Goal: Find specific page/section: Locate item on page

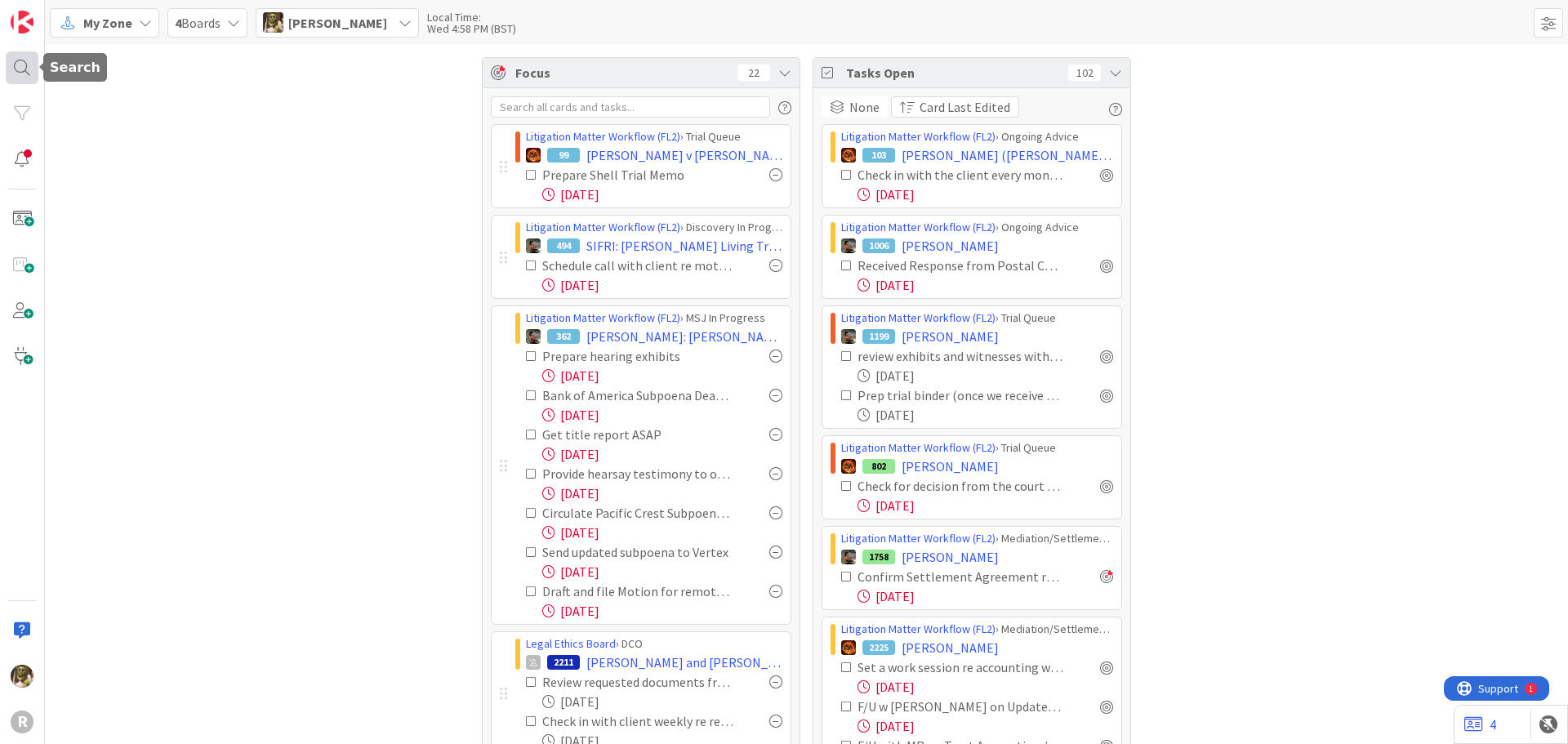
click at [24, 73] on div at bounding box center [21, 67] width 32 height 32
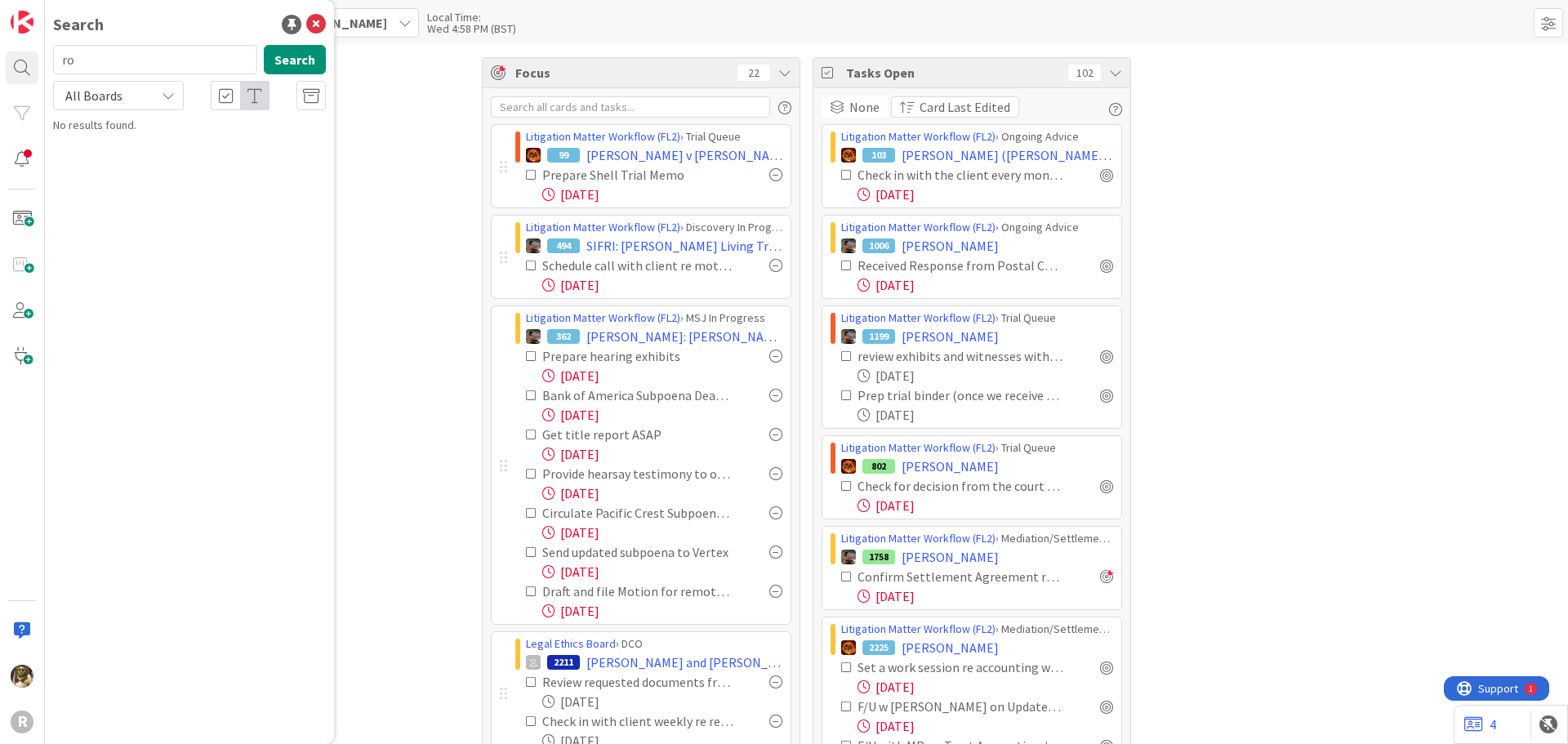
type input "r"
type input "breaz"
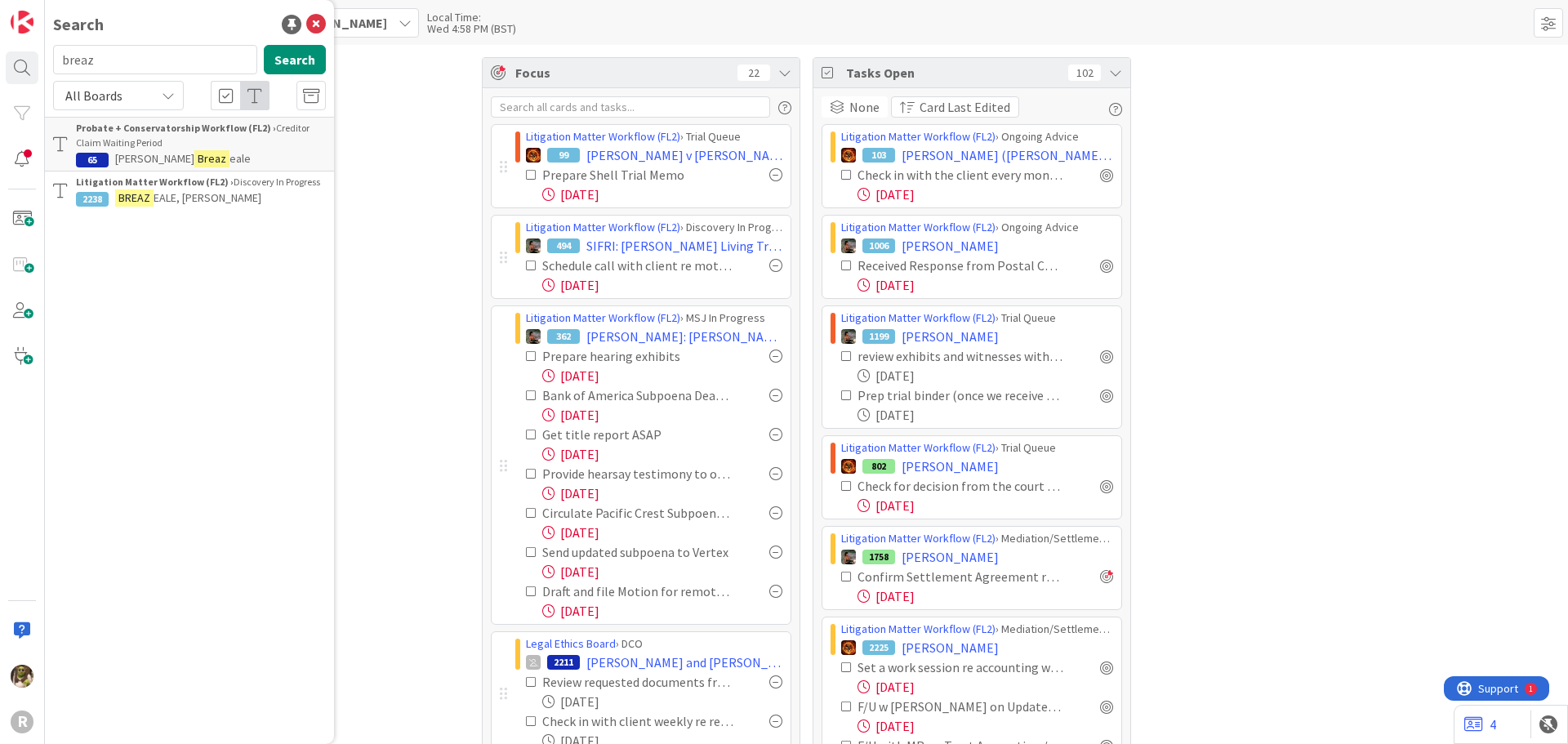
click at [188, 197] on span "EALE, [PERSON_NAME]" at bounding box center [207, 197] width 108 height 15
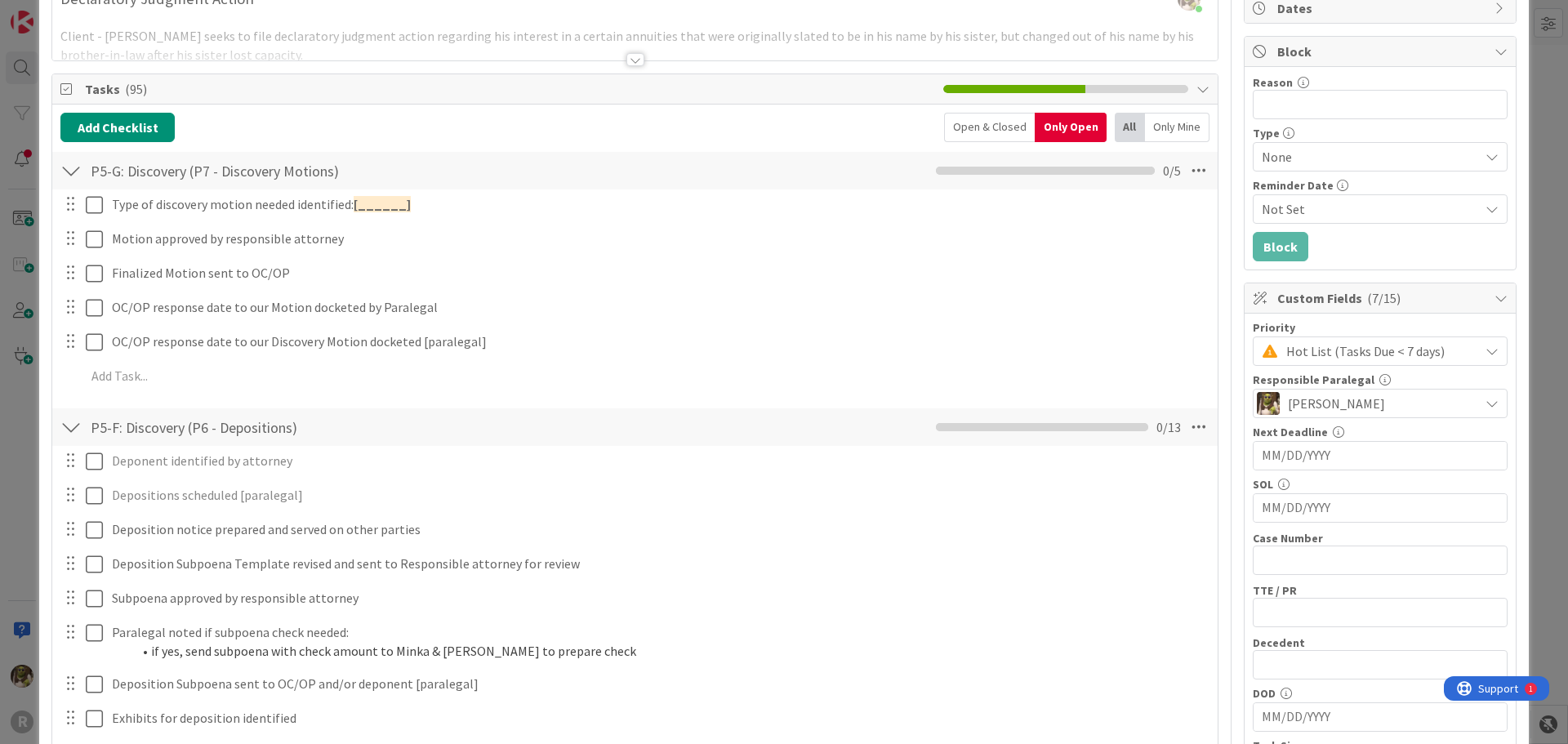
scroll to position [82, 0]
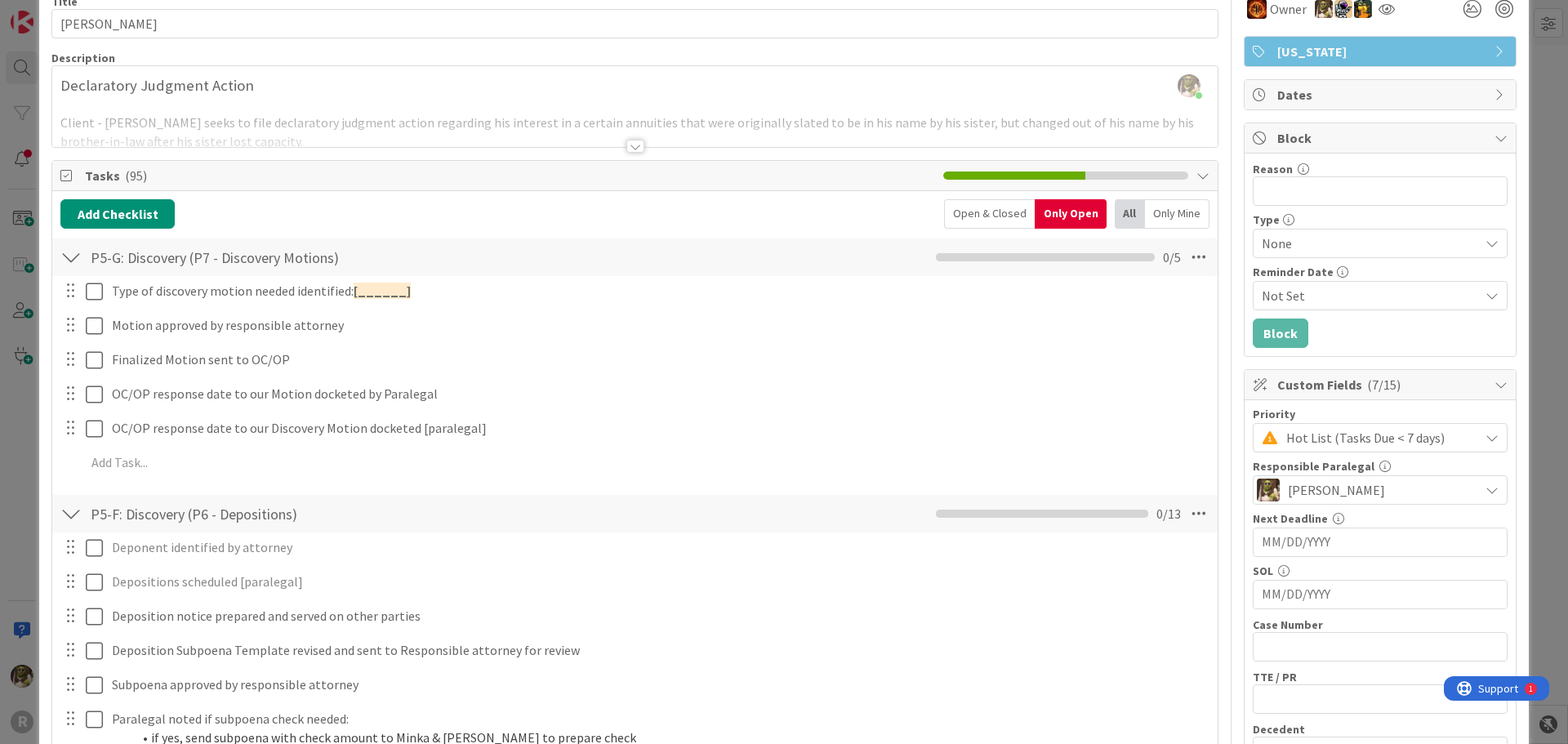
click at [68, 255] on div at bounding box center [71, 257] width 21 height 29
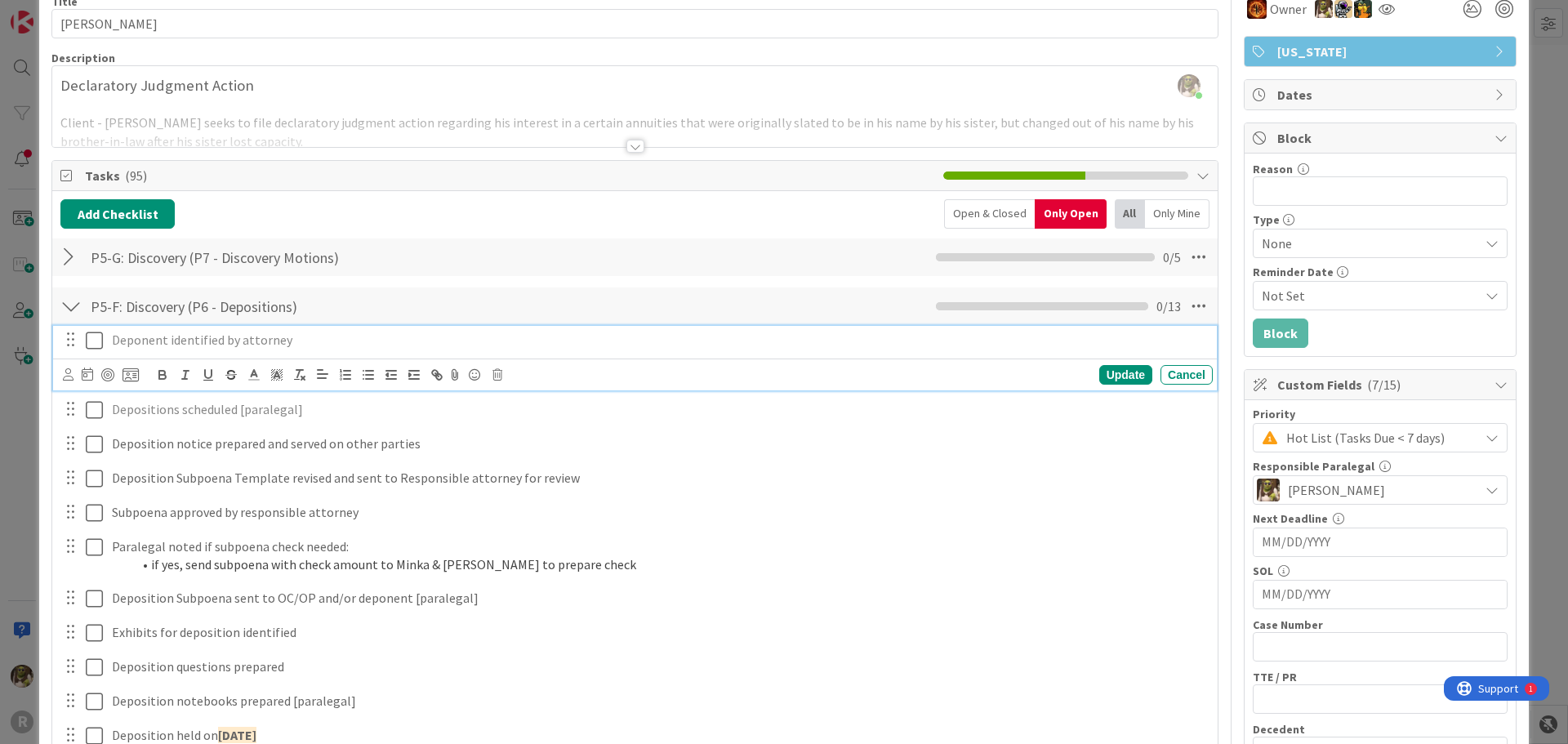
drag, startPoint x: 96, startPoint y: 344, endPoint x: 97, endPoint y: 384, distance: 40.0
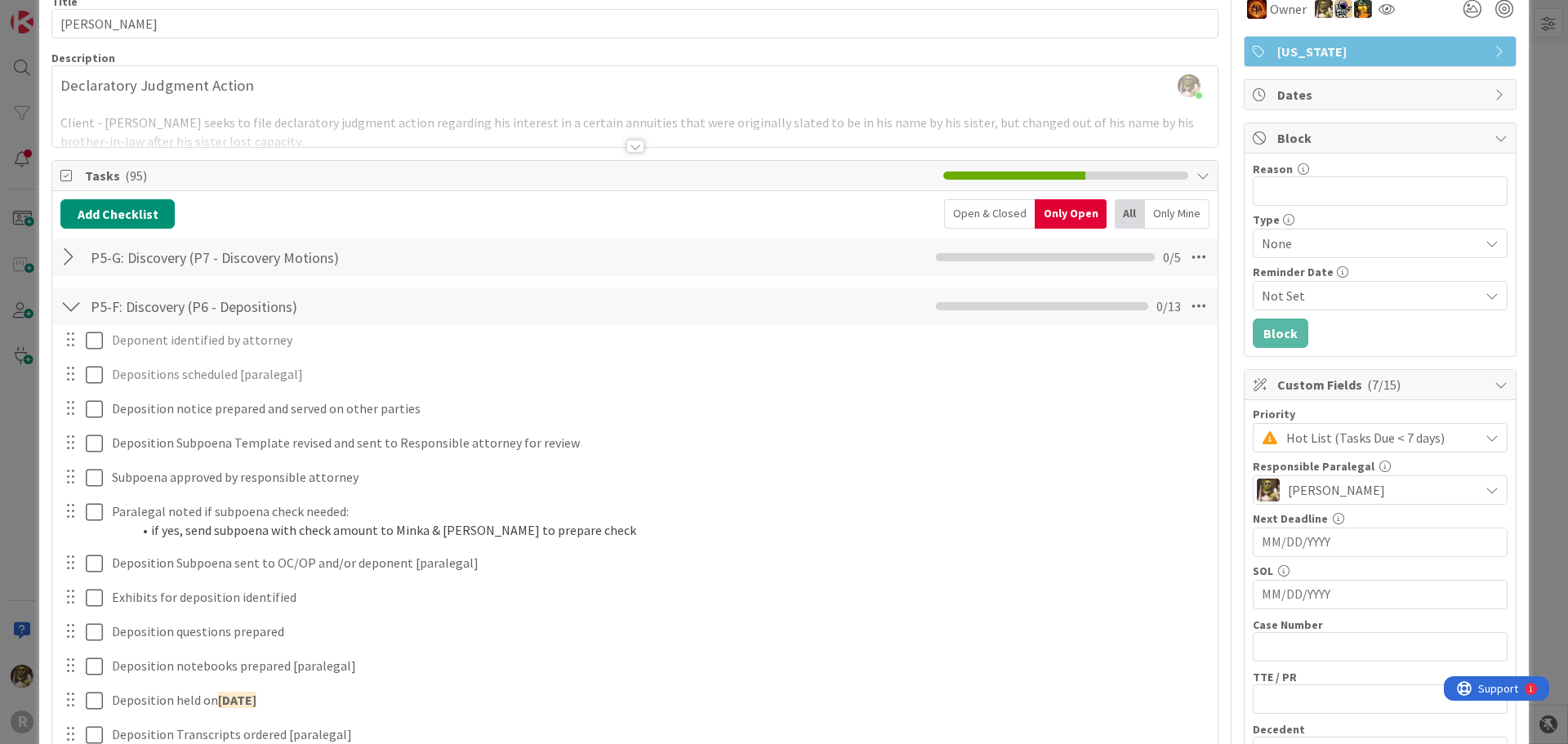
drag, startPoint x: 97, startPoint y: 384, endPoint x: 68, endPoint y: 315, distance: 74.8
click at [68, 315] on div at bounding box center [71, 306] width 21 height 29
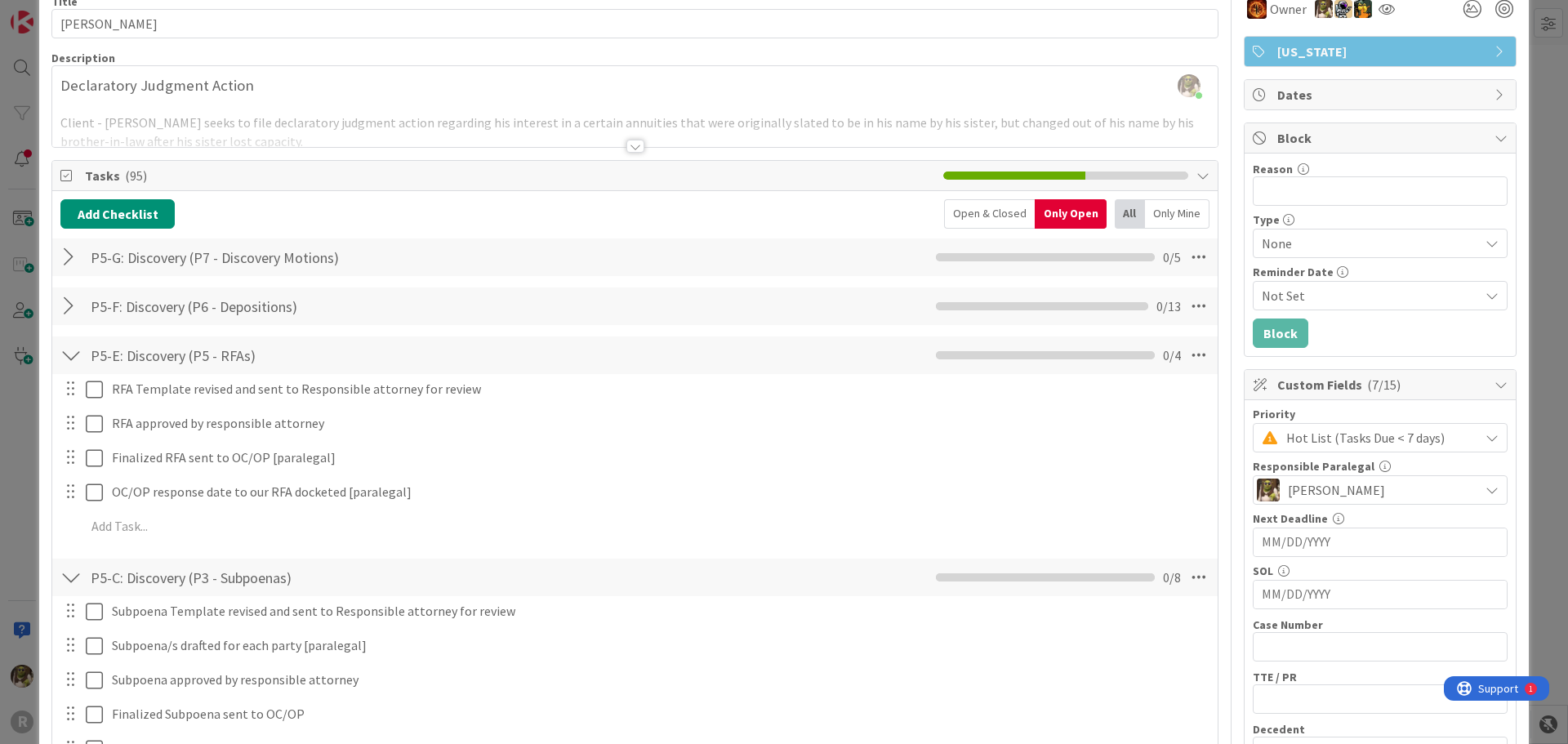
click at [71, 354] on div at bounding box center [71, 355] width 21 height 29
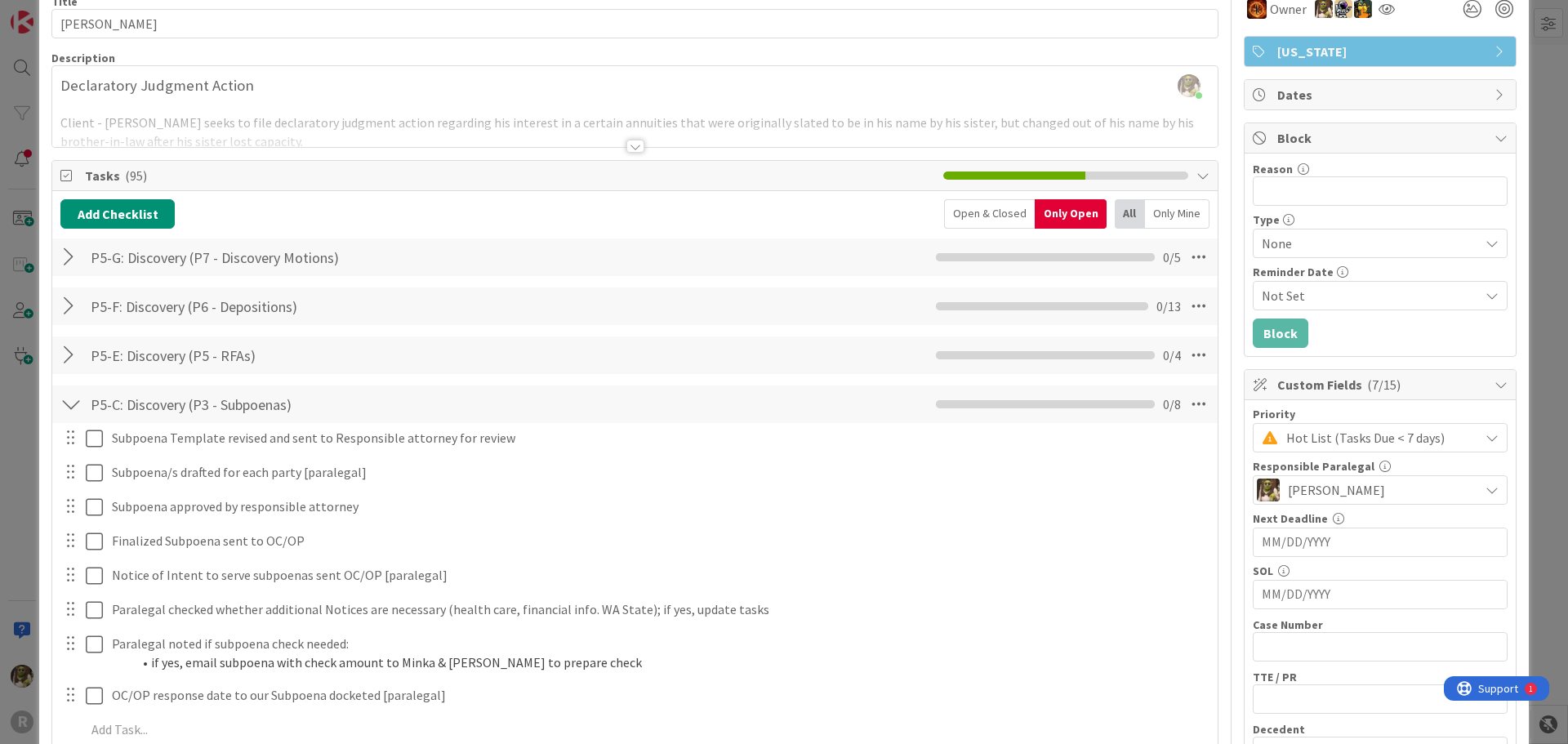
click at [61, 407] on div at bounding box center [71, 404] width 21 height 29
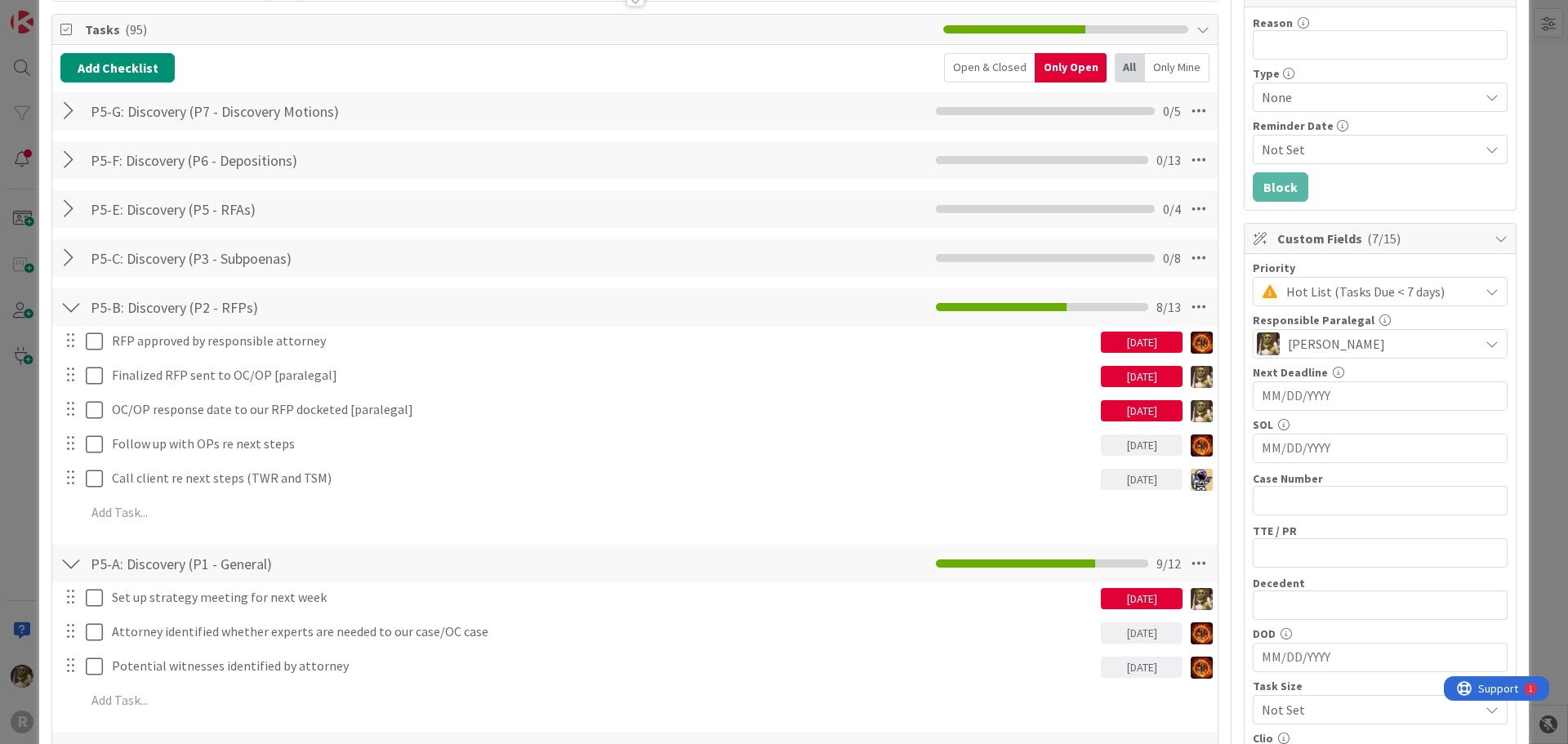
scroll to position [0, 0]
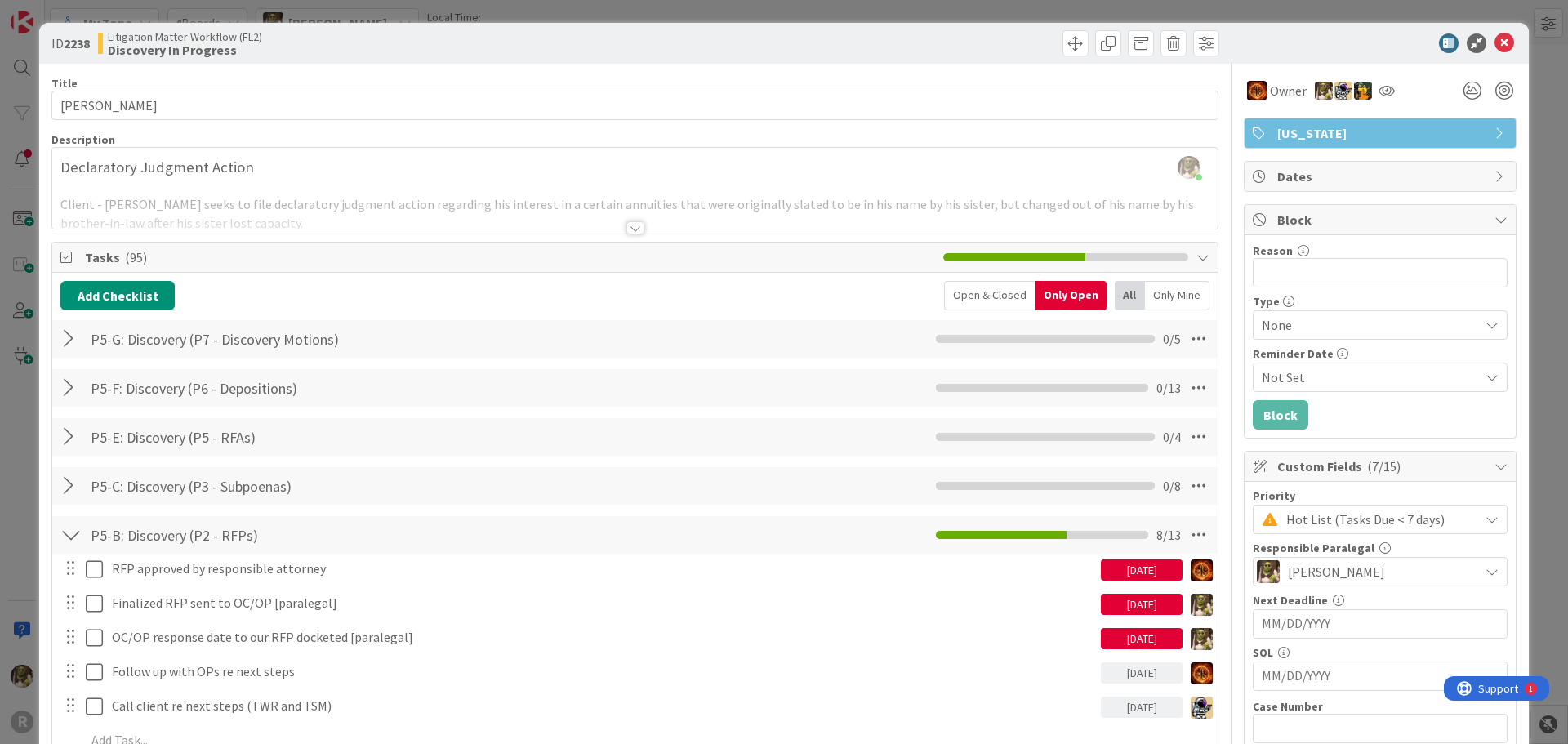
click at [1175, 297] on div "Only Mine" at bounding box center [1177, 295] width 64 height 29
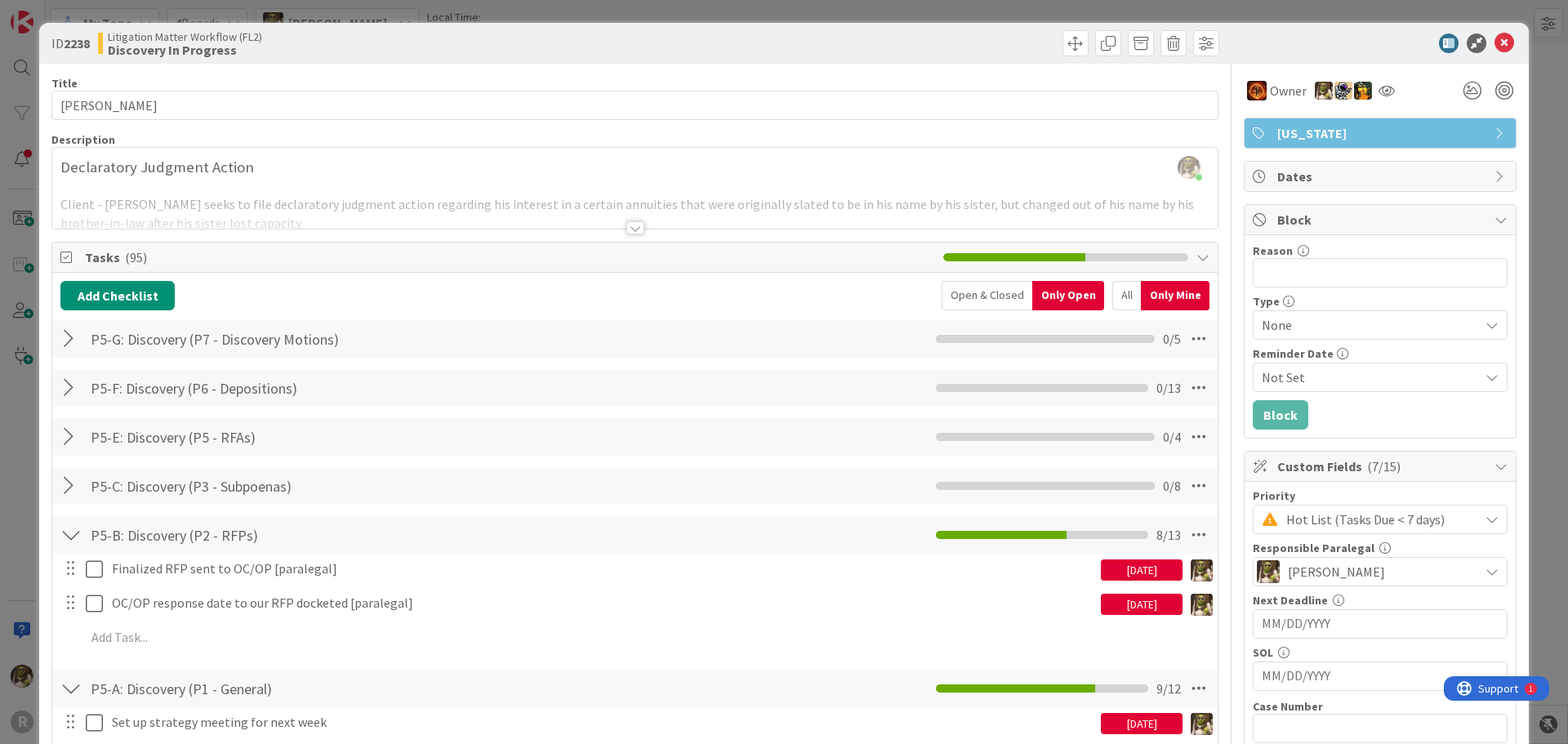
click at [986, 299] on div "Open & Closed" at bounding box center [986, 295] width 91 height 29
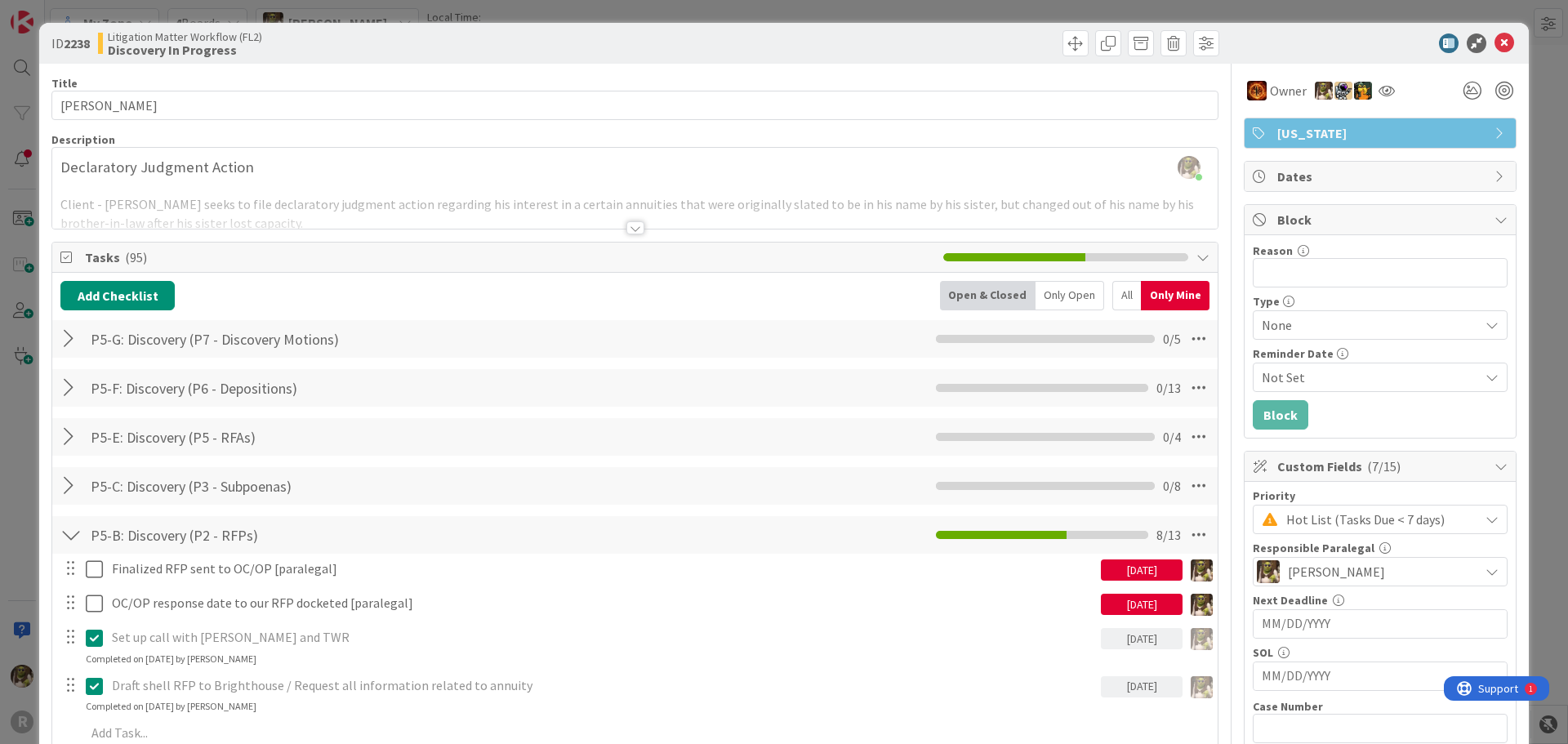
click at [1078, 294] on div "Only Open" at bounding box center [1070, 295] width 68 height 29
